Goal: Complete application form: Complete application form

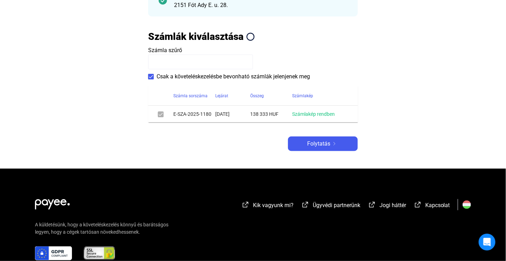
scroll to position [140, 0]
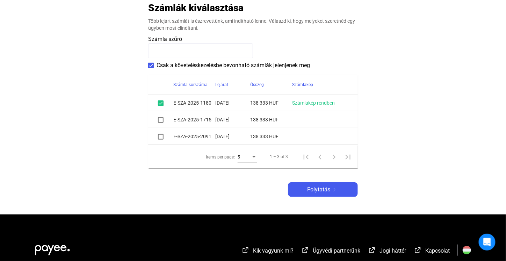
click at [159, 119] on span at bounding box center [161, 120] width 6 height 6
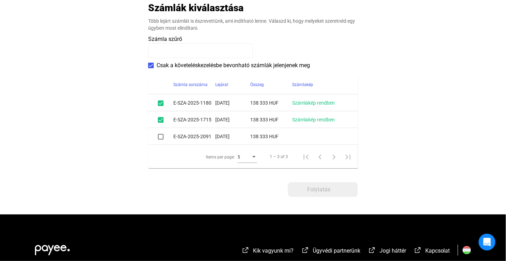
click at [163, 139] on span at bounding box center [161, 137] width 6 height 6
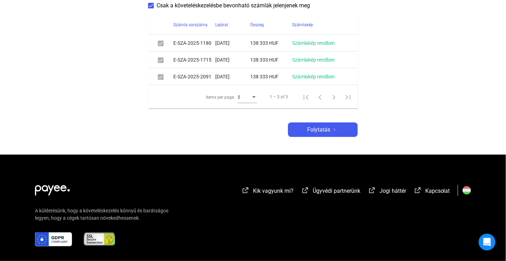
scroll to position [210, 0]
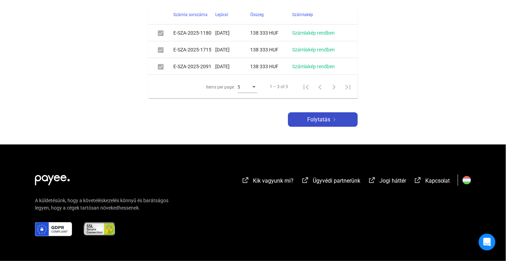
click at [314, 119] on span "Folytatás" at bounding box center [318, 119] width 23 height 8
click at [311, 123] on span "Folytatás" at bounding box center [318, 119] width 23 height 8
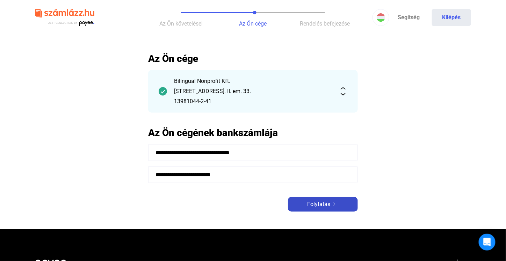
click at [317, 204] on span "Folytatás" at bounding box center [318, 204] width 23 height 8
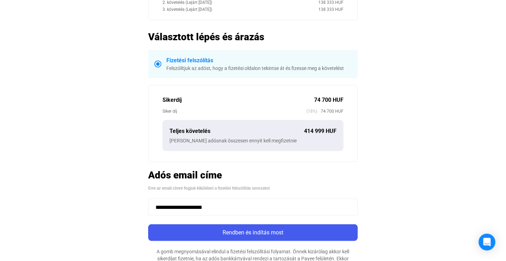
scroll to position [175, 0]
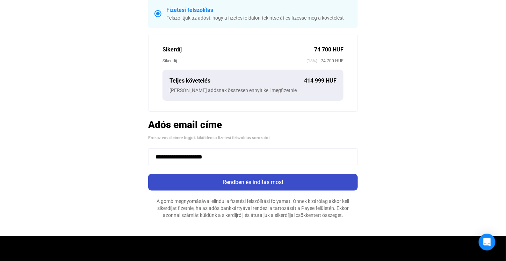
click at [302, 179] on div "Rendben és indítás most" at bounding box center [253, 182] width 206 height 8
